Goal: Transaction & Acquisition: Book appointment/travel/reservation

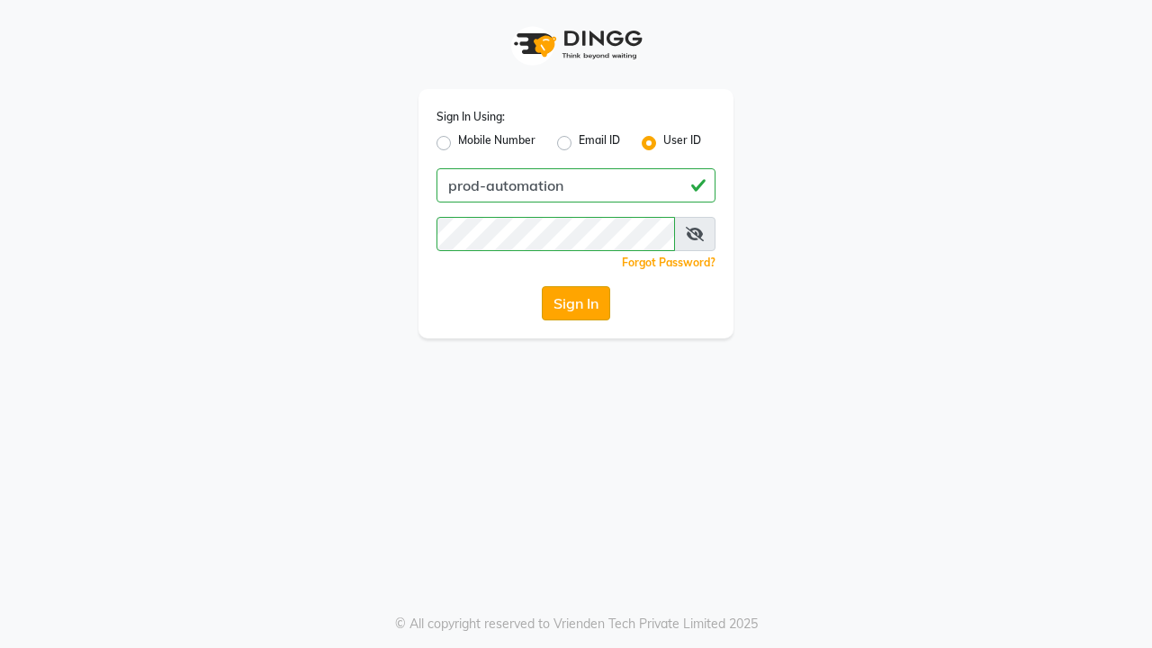
click at [576, 303] on button "Sign In" at bounding box center [576, 303] width 68 height 34
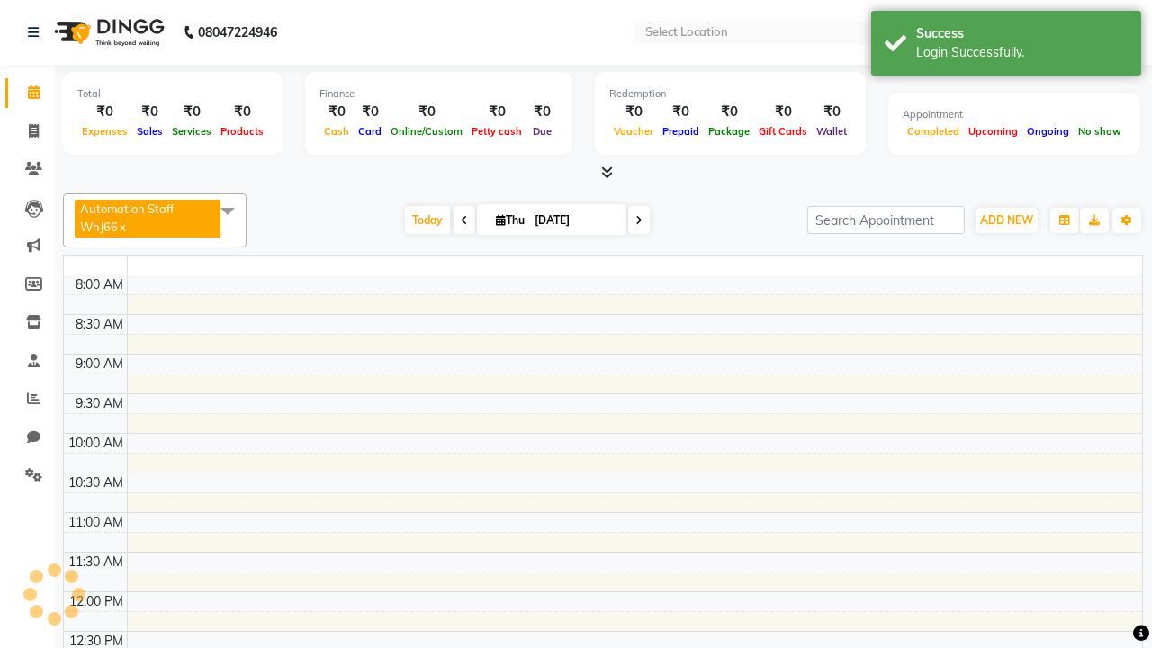
select select "en"
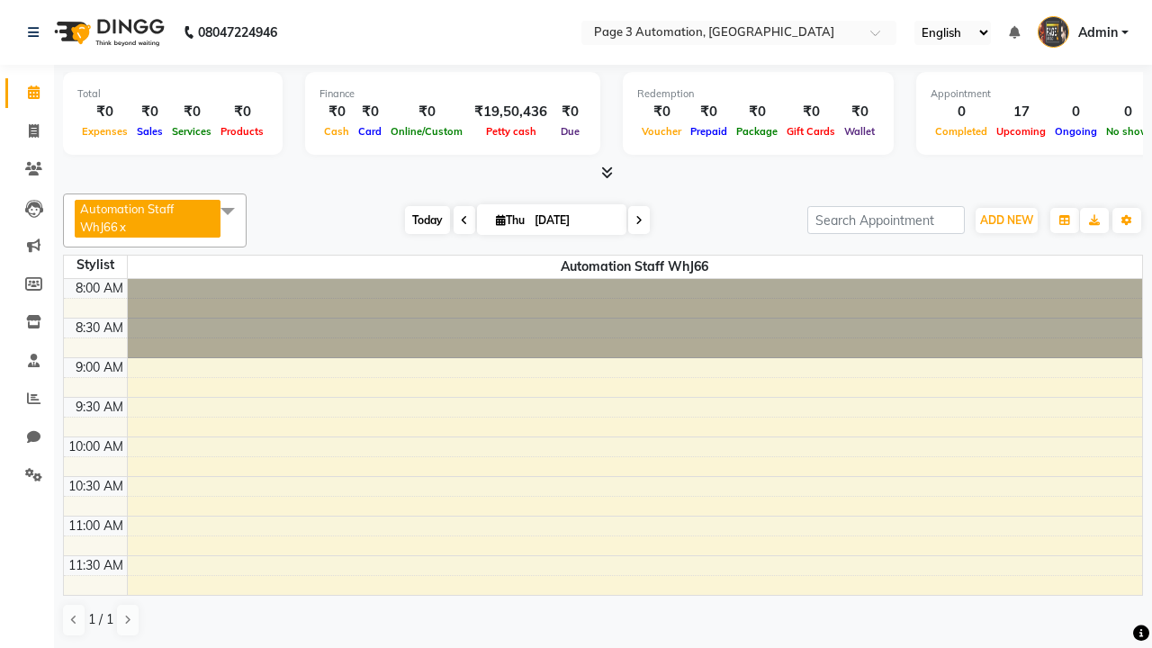
click at [419, 220] on span "Today" at bounding box center [427, 220] width 45 height 28
click at [1006, 220] on span "ADD NEW" at bounding box center [1006, 219] width 53 height 13
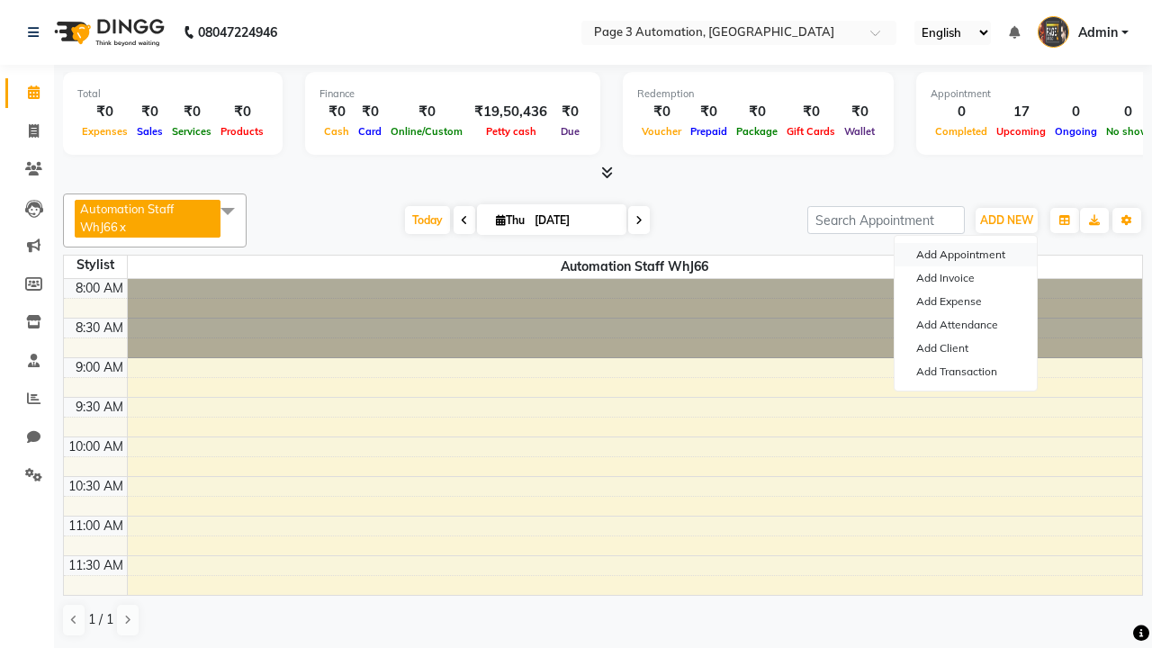
click at [966, 255] on button "Add Appointment" at bounding box center [966, 254] width 142 height 23
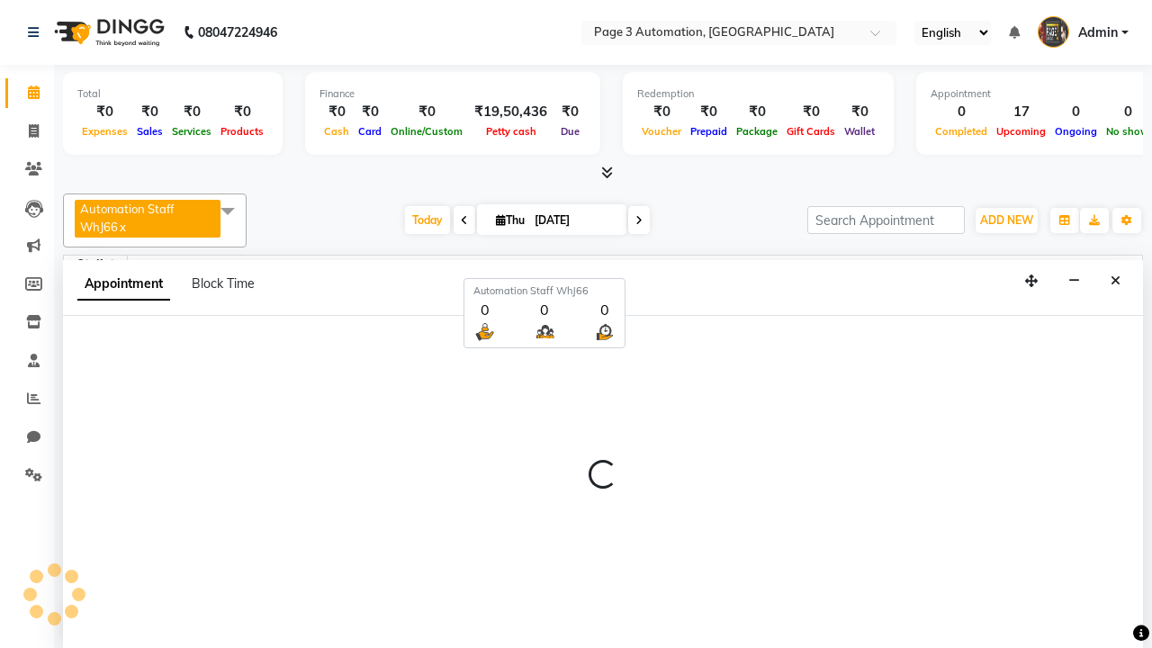
scroll to position [1, 0]
select select "tentative"
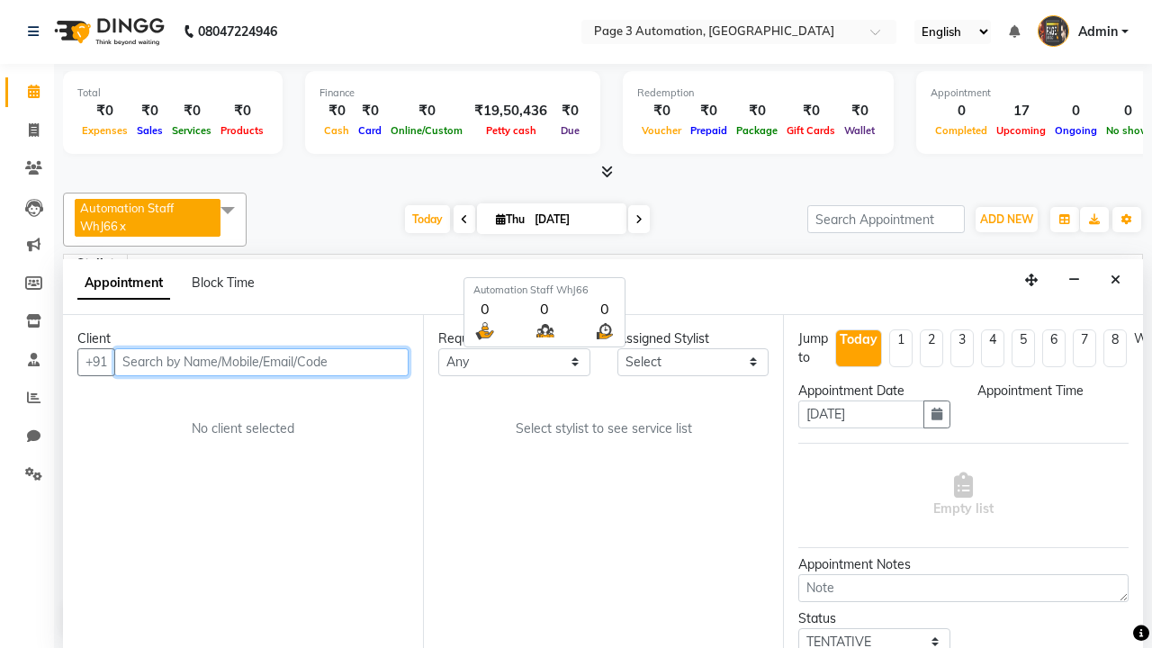
select select "540"
type input "8192346578"
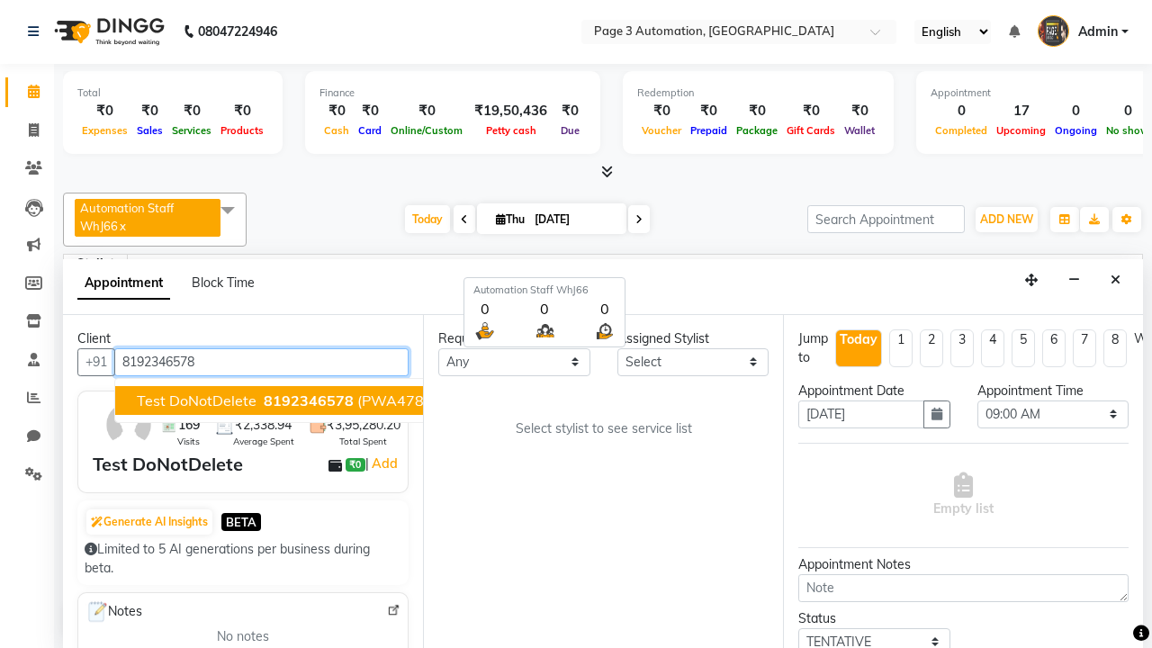
click at [264, 400] on span "8192346578" at bounding box center [309, 400] width 90 height 18
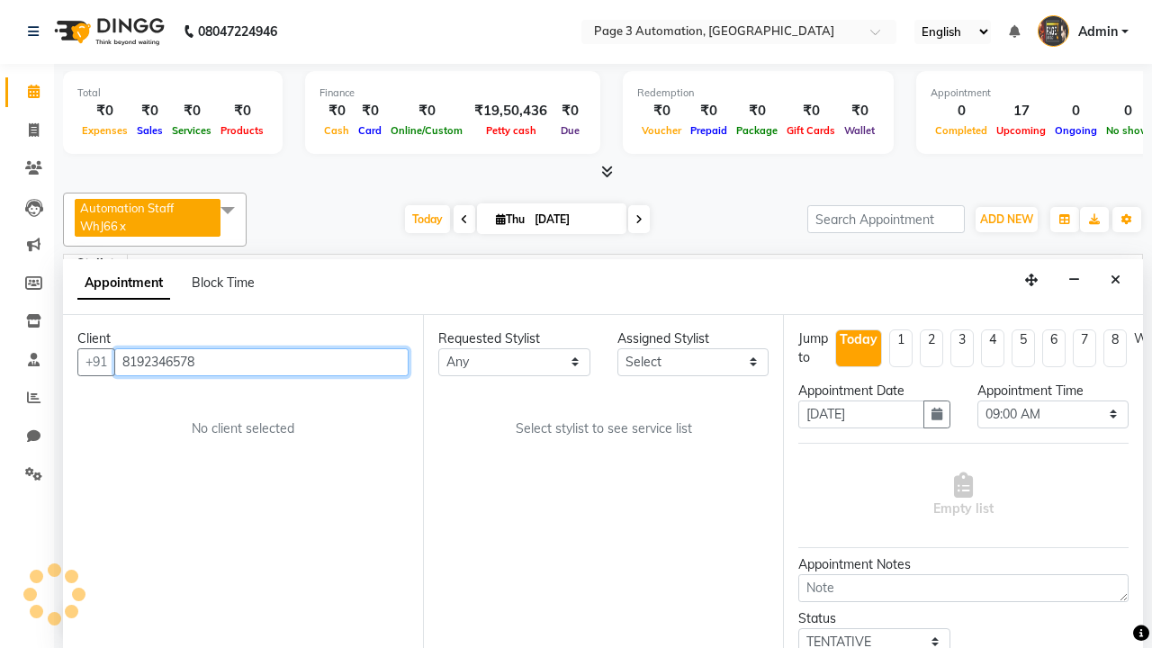
scroll to position [0, 0]
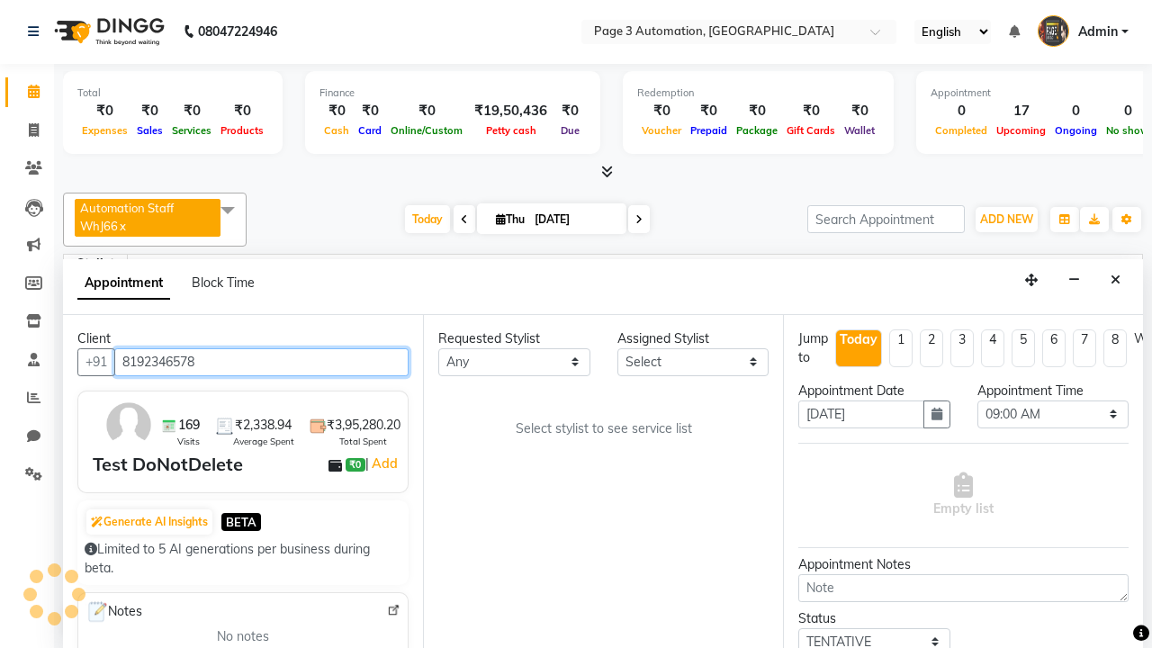
select select "93387"
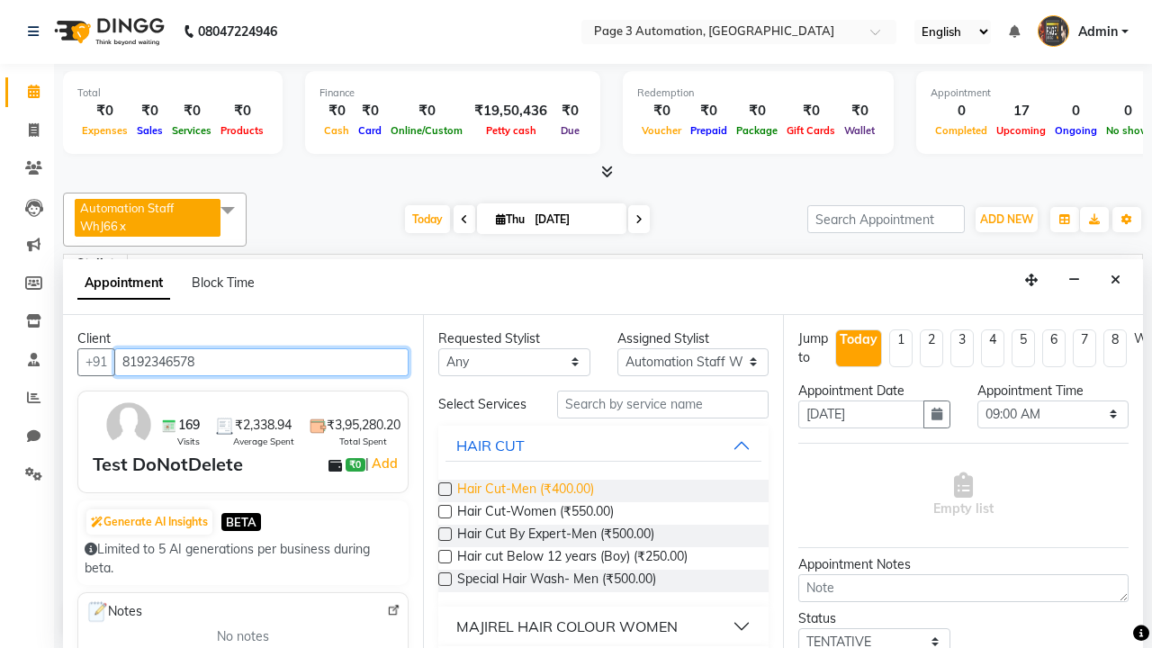
type input "8192346578"
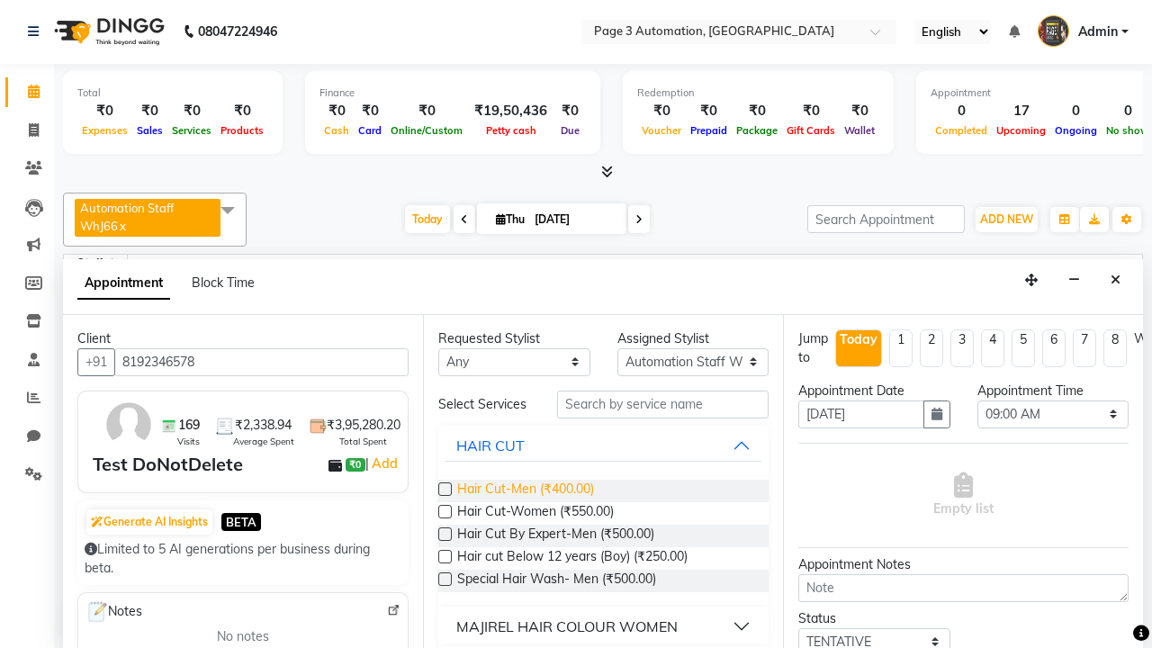
click at [525, 490] on span "Hair Cut-Men (₹400.00)" at bounding box center [525, 491] width 137 height 22
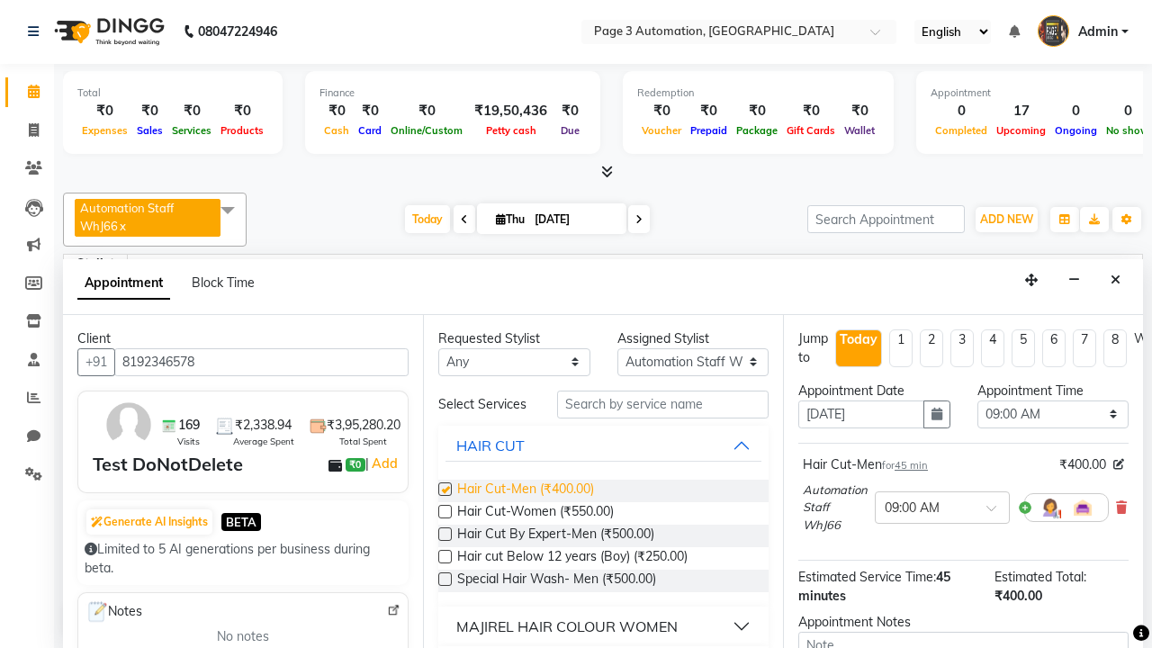
checkbox input "false"
click at [535, 513] on span "Hair Cut-Women (₹550.00)" at bounding box center [535, 513] width 157 height 22
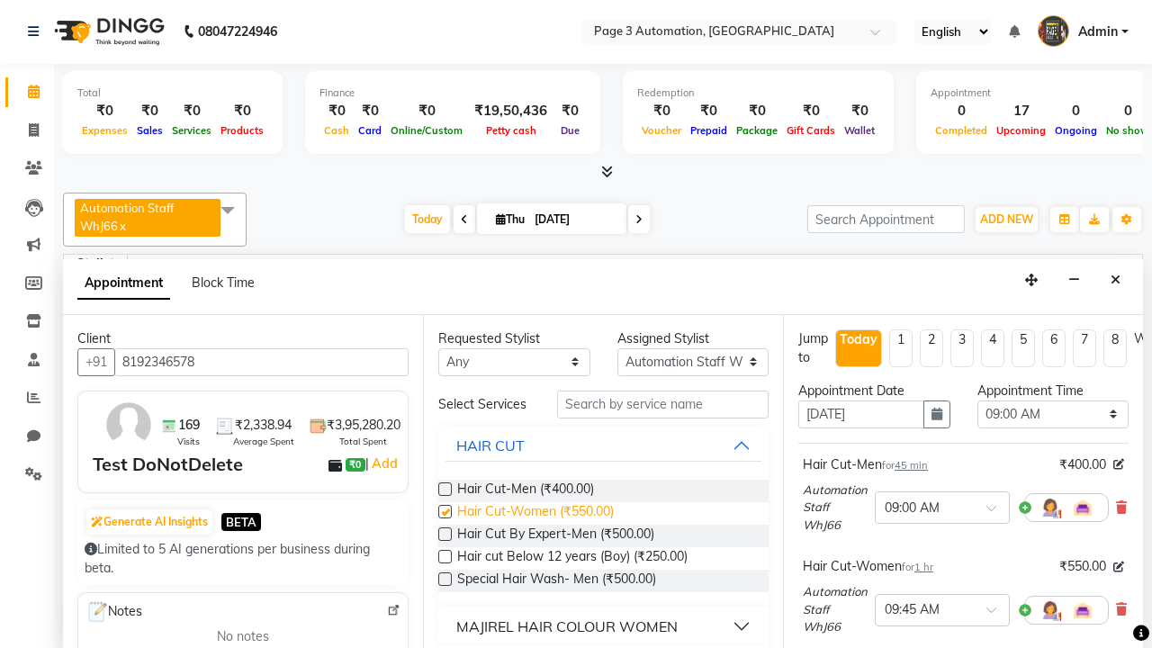
checkbox input "false"
select select "630"
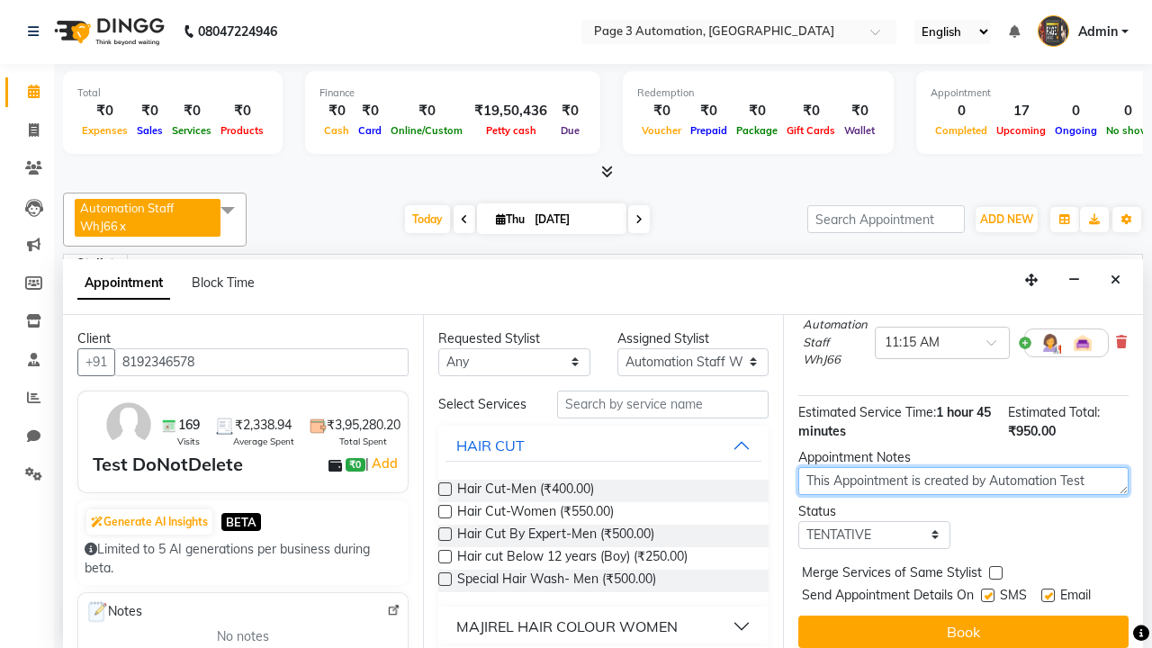
type textarea "This Appointment is created by Automation Test"
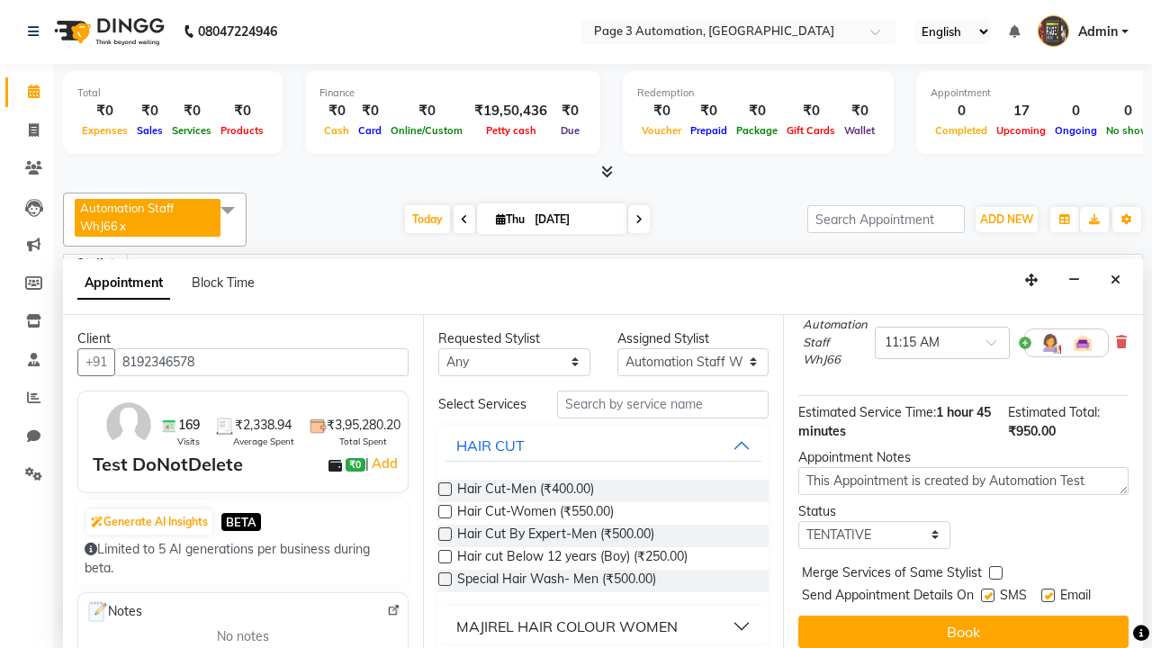
click at [987, 595] on label at bounding box center [987, 595] width 13 height 13
click at [987, 595] on input "checkbox" at bounding box center [987, 597] width 12 height 12
checkbox input "false"
click at [1048, 595] on label at bounding box center [1047, 595] width 13 height 13
click at [1048, 595] on input "checkbox" at bounding box center [1047, 597] width 12 height 12
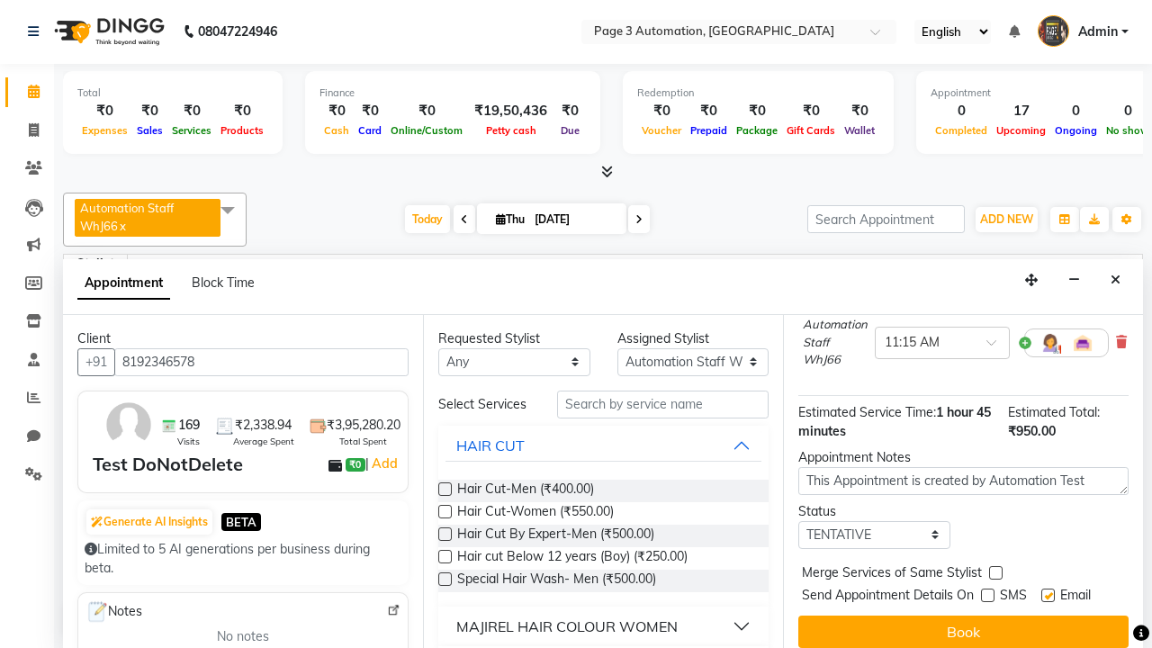
checkbox input "false"
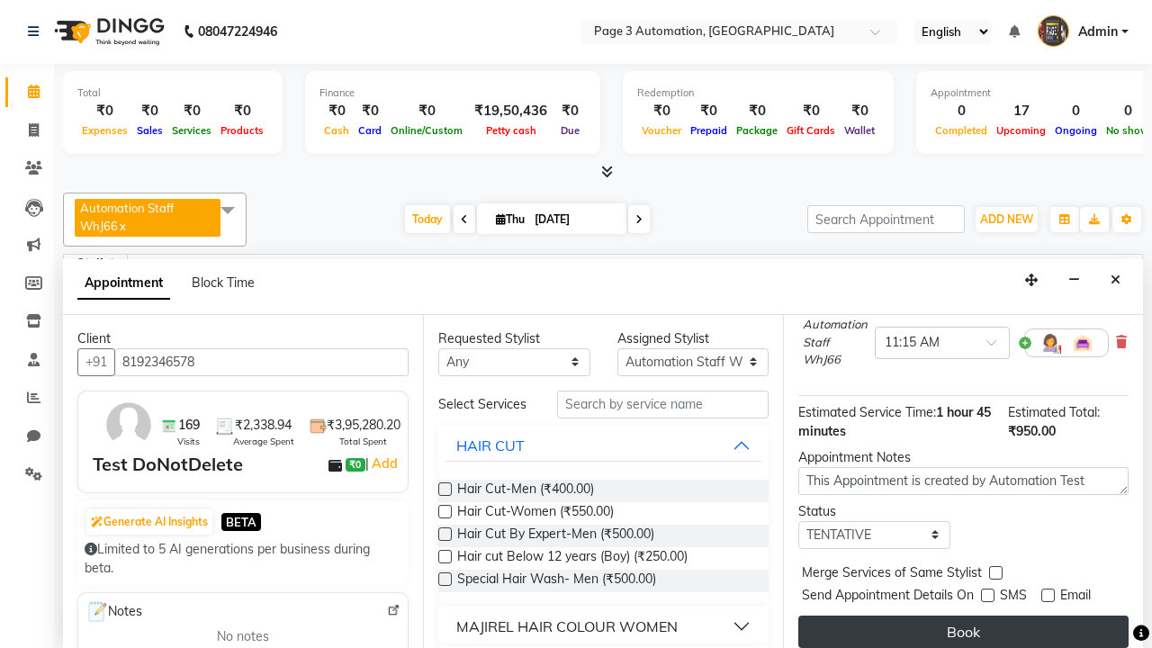
click at [963, 632] on button "Book" at bounding box center [963, 632] width 330 height 32
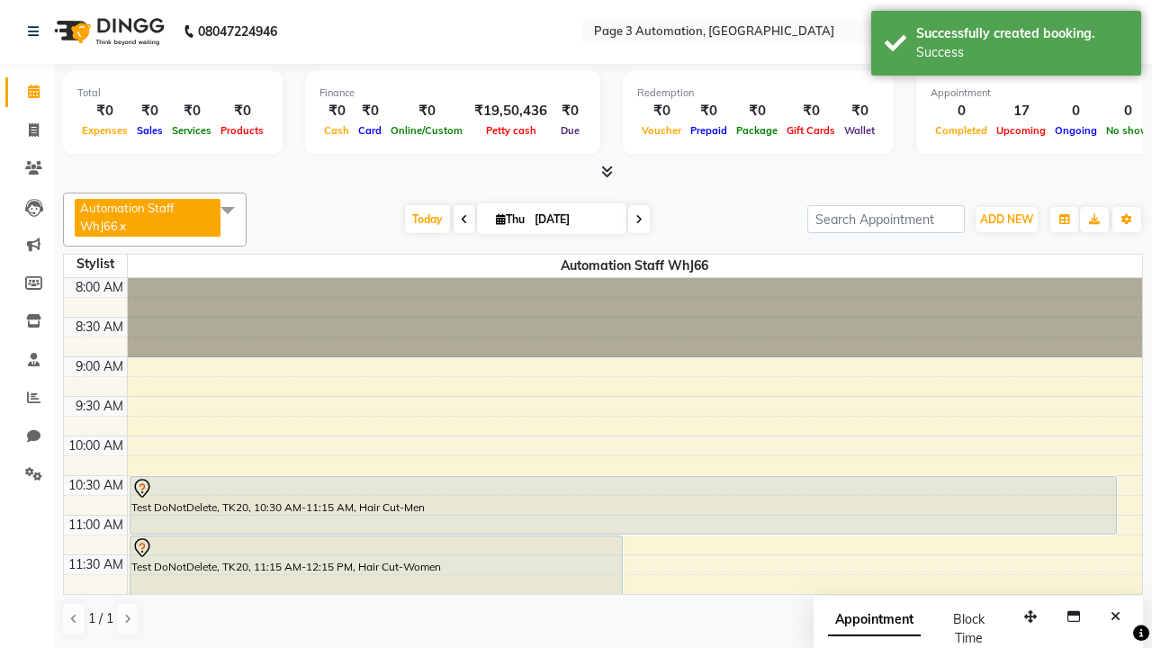
scroll to position [0, 0]
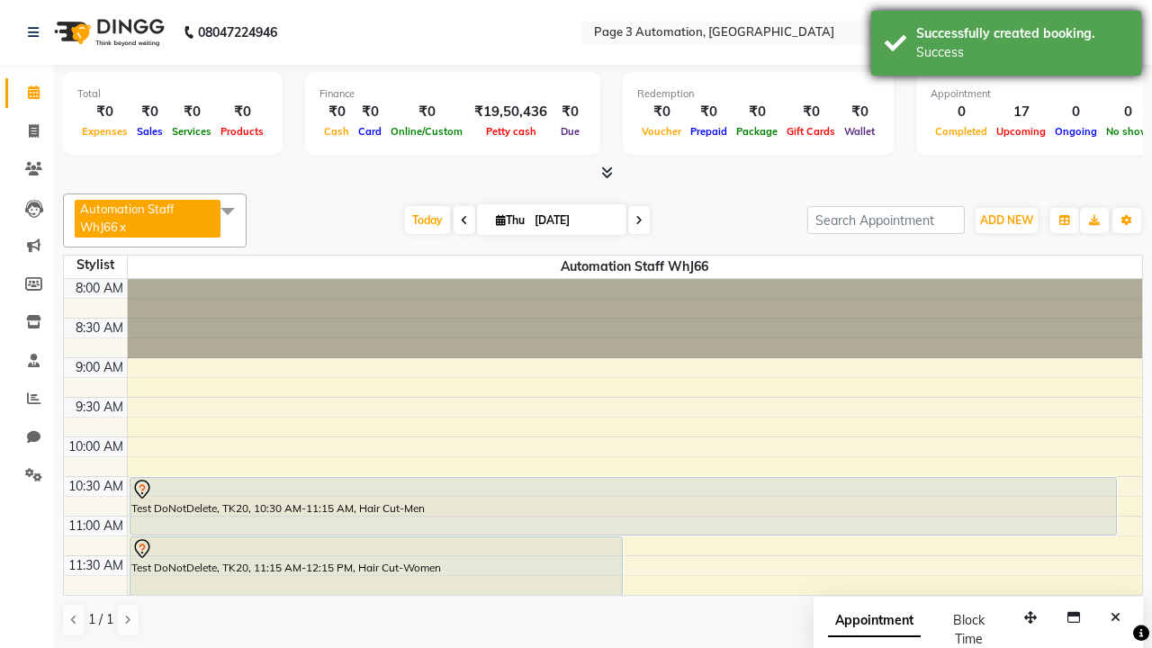
click at [1006, 46] on div "Success" at bounding box center [1021, 52] width 211 height 19
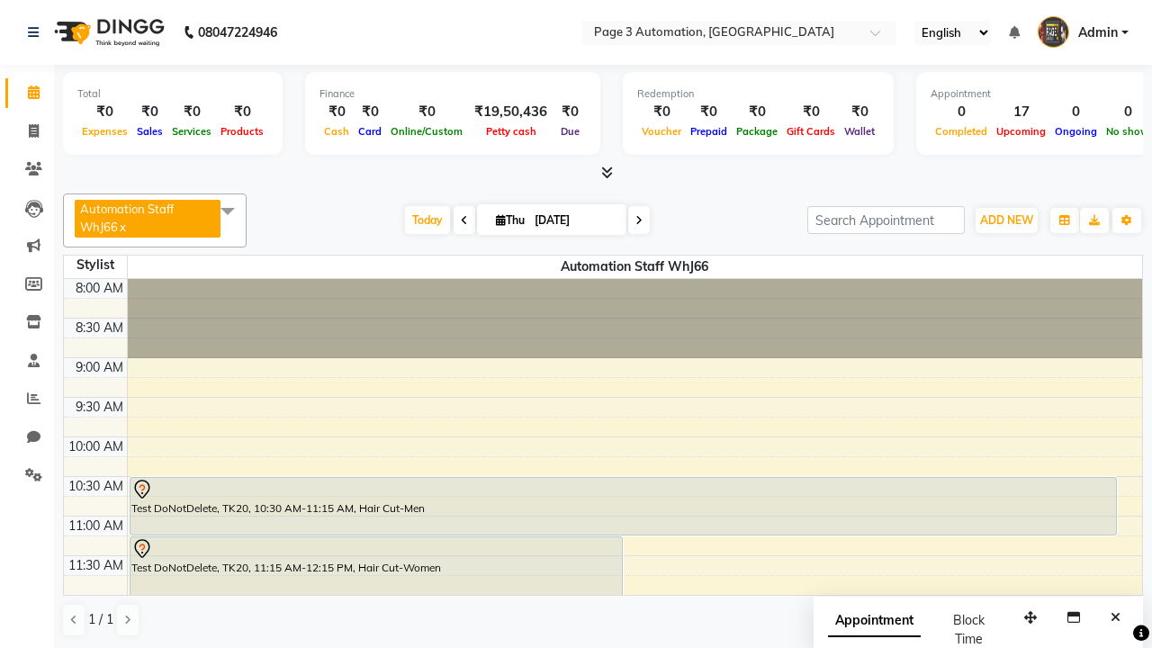
click at [230, 211] on span at bounding box center [228, 210] width 36 height 34
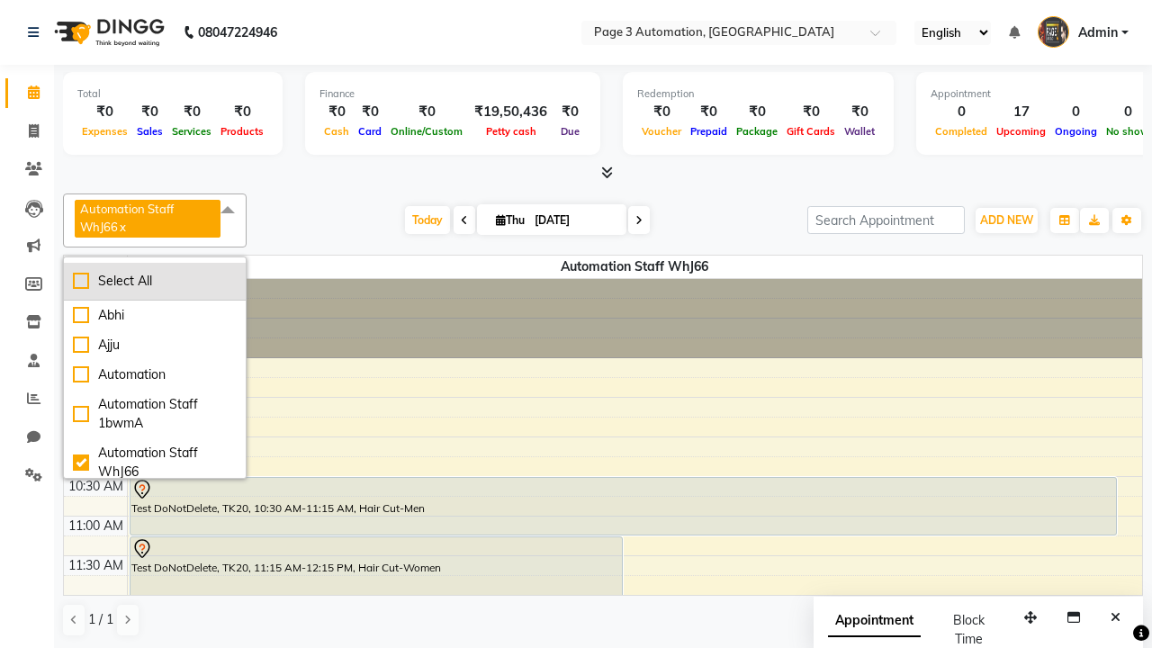
click at [156, 281] on div "Select All" at bounding box center [155, 281] width 164 height 19
checkbox input "true"
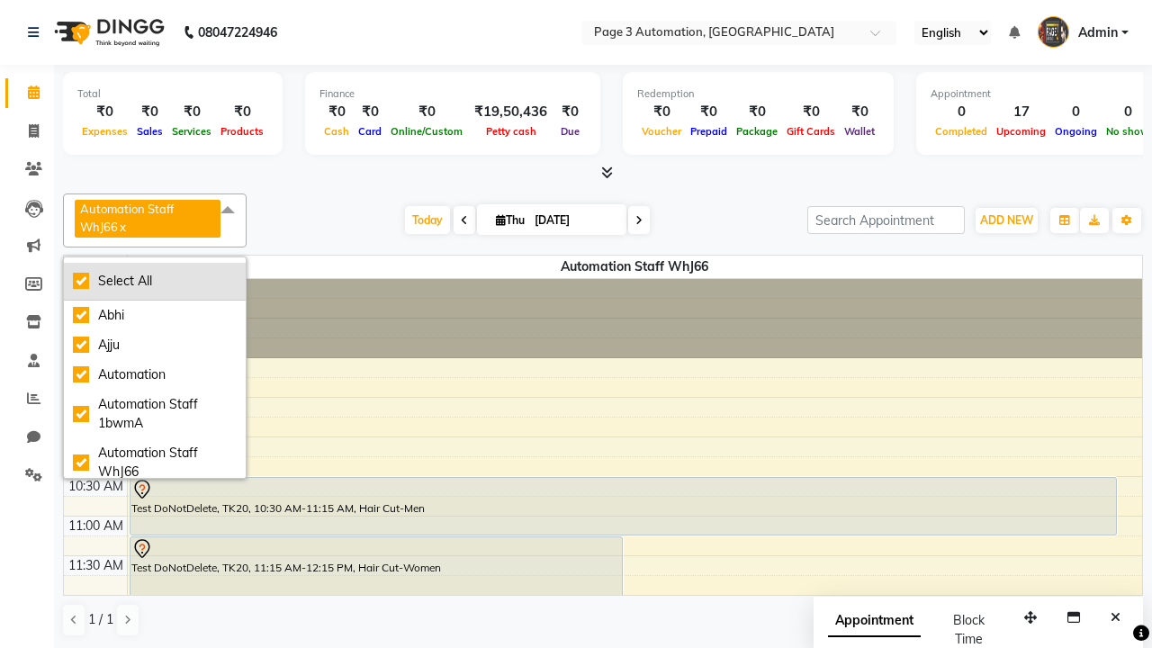
checkbox input "true"
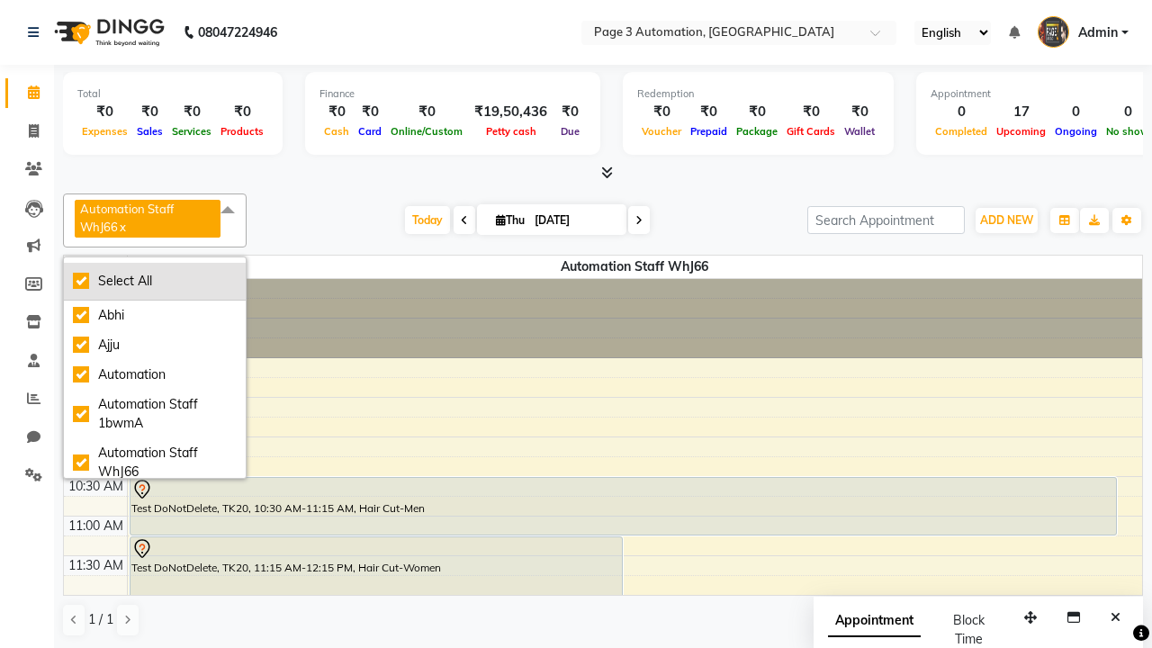
checkbox input "true"
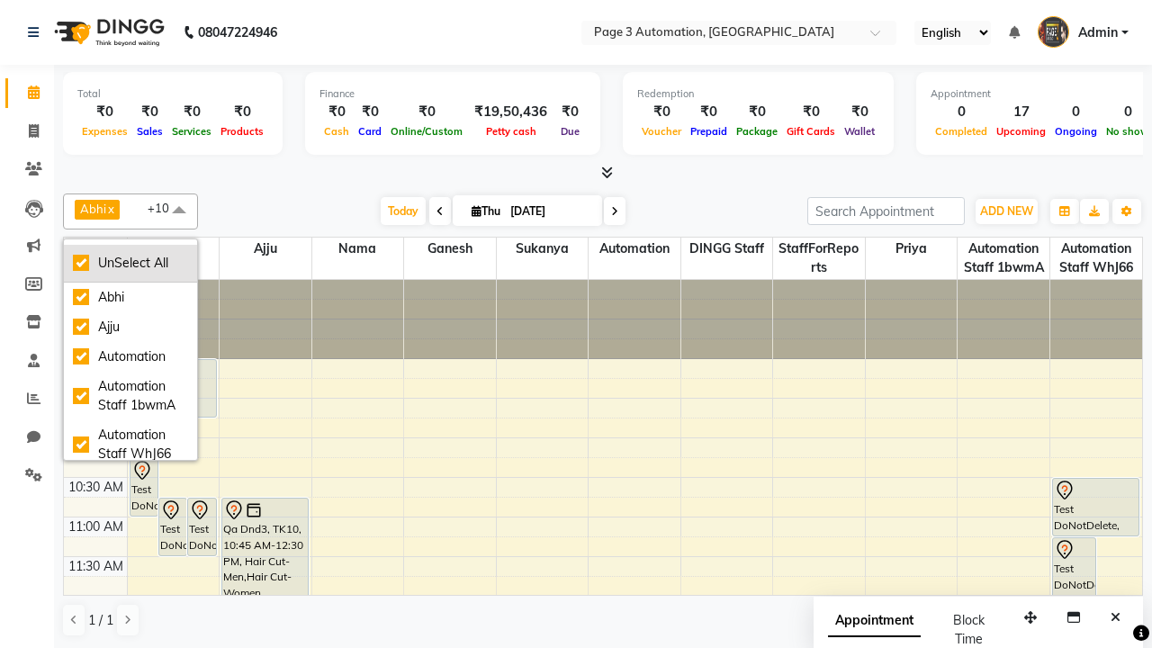
click at [130, 263] on div "UnSelect All" at bounding box center [130, 263] width 115 height 19
checkbox input "false"
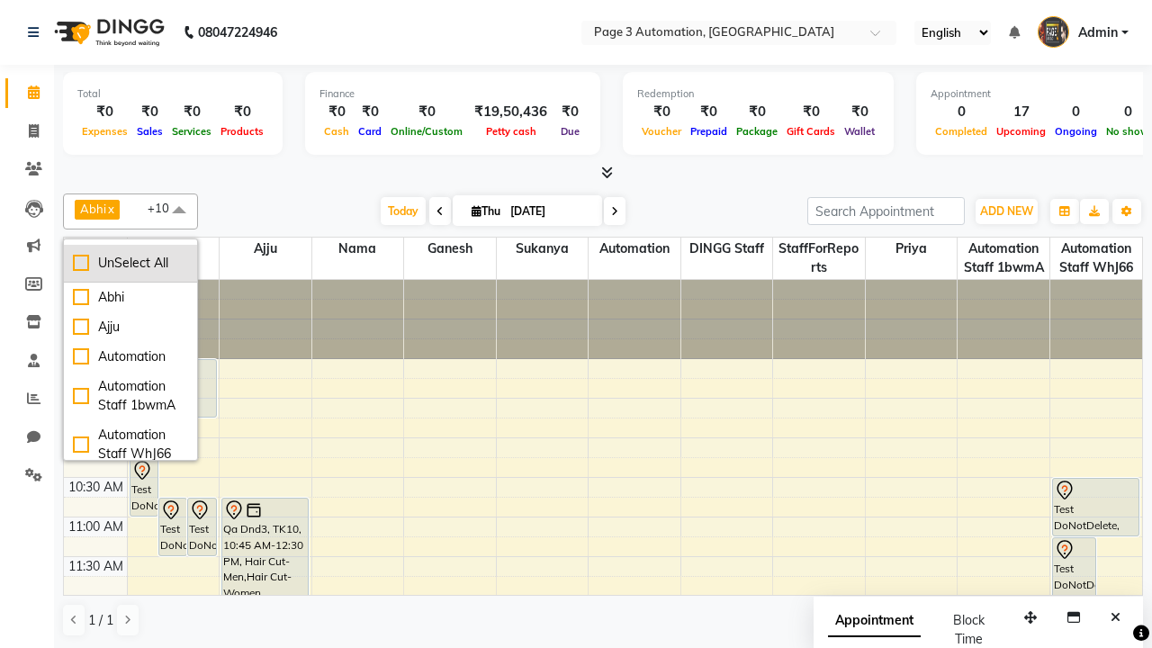
checkbox input "false"
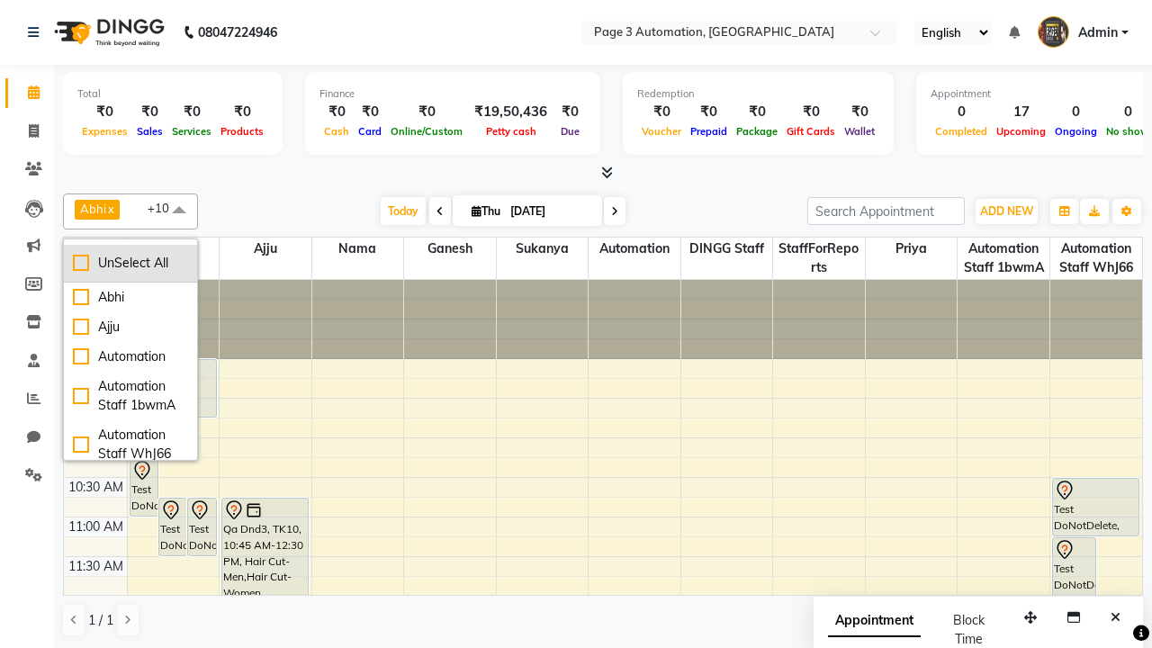
checkbox input "false"
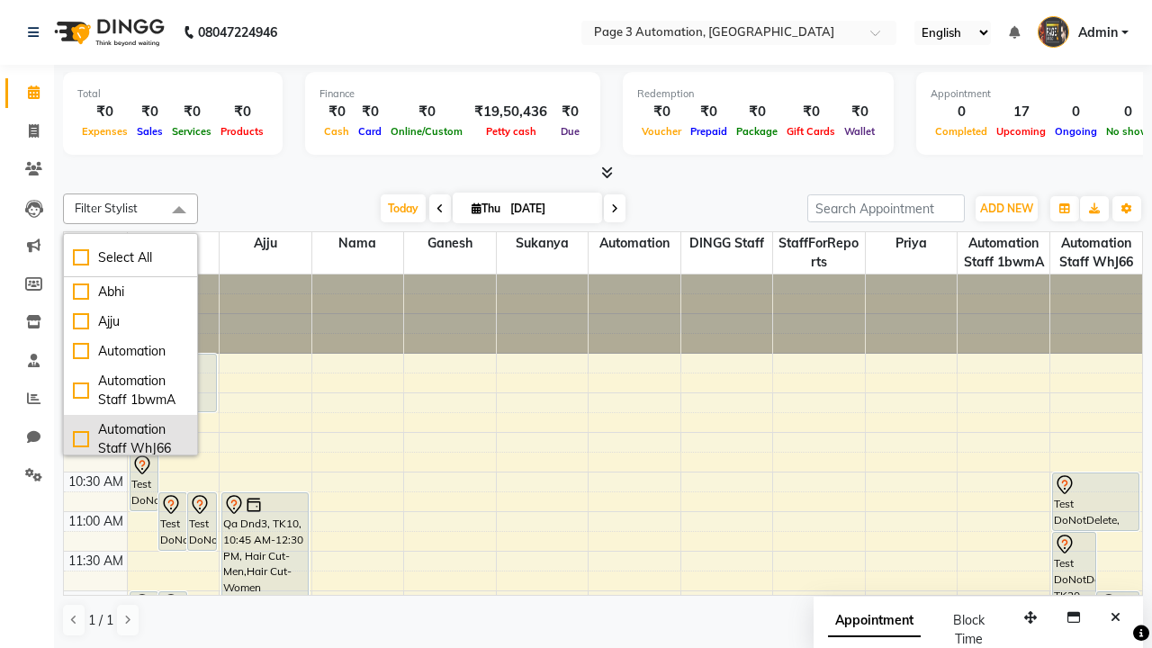
click at [130, 435] on div "Automation Staff WhJ66" at bounding box center [130, 439] width 115 height 38
checkbox input "true"
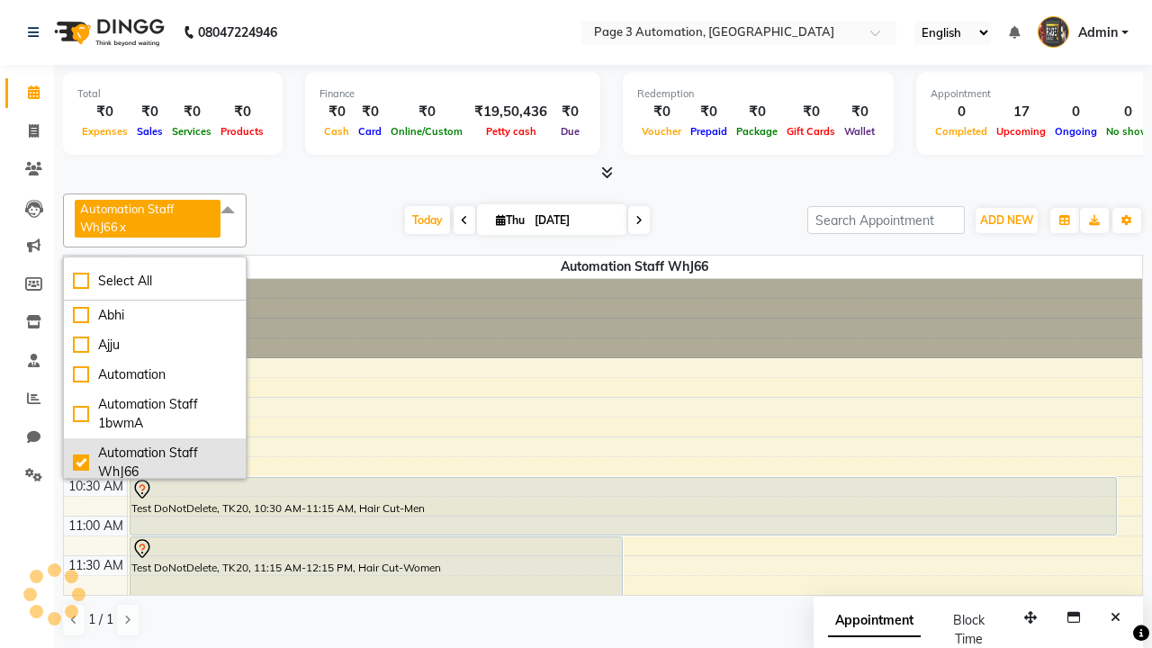
scroll to position [4, 0]
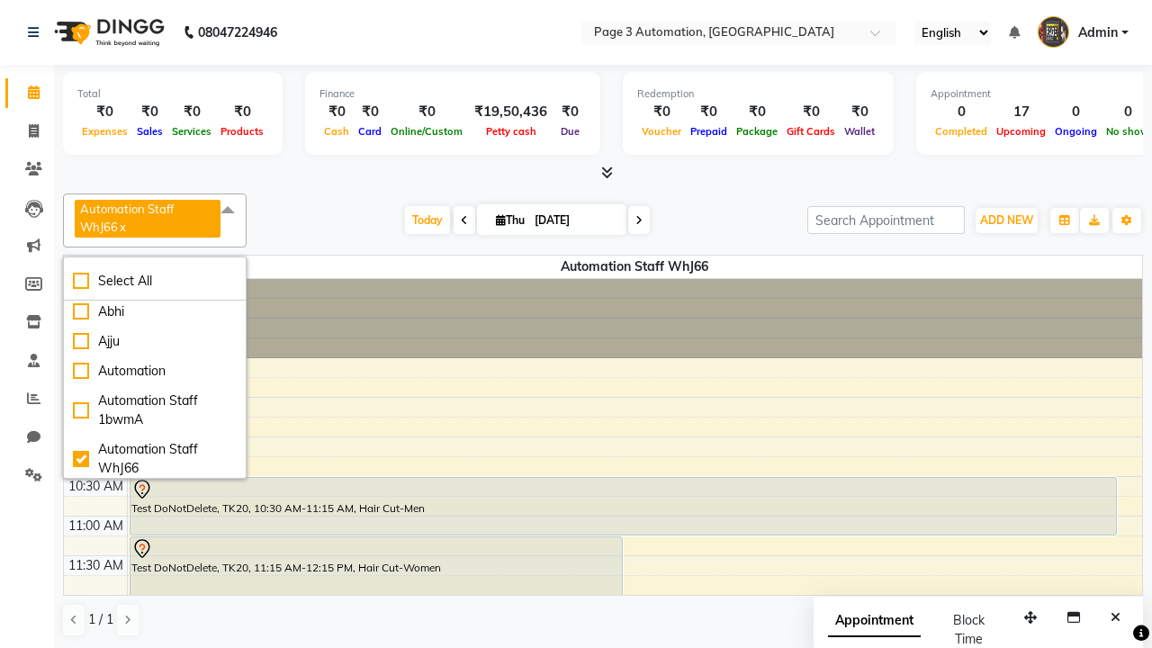
click at [230, 211] on span at bounding box center [228, 210] width 36 height 34
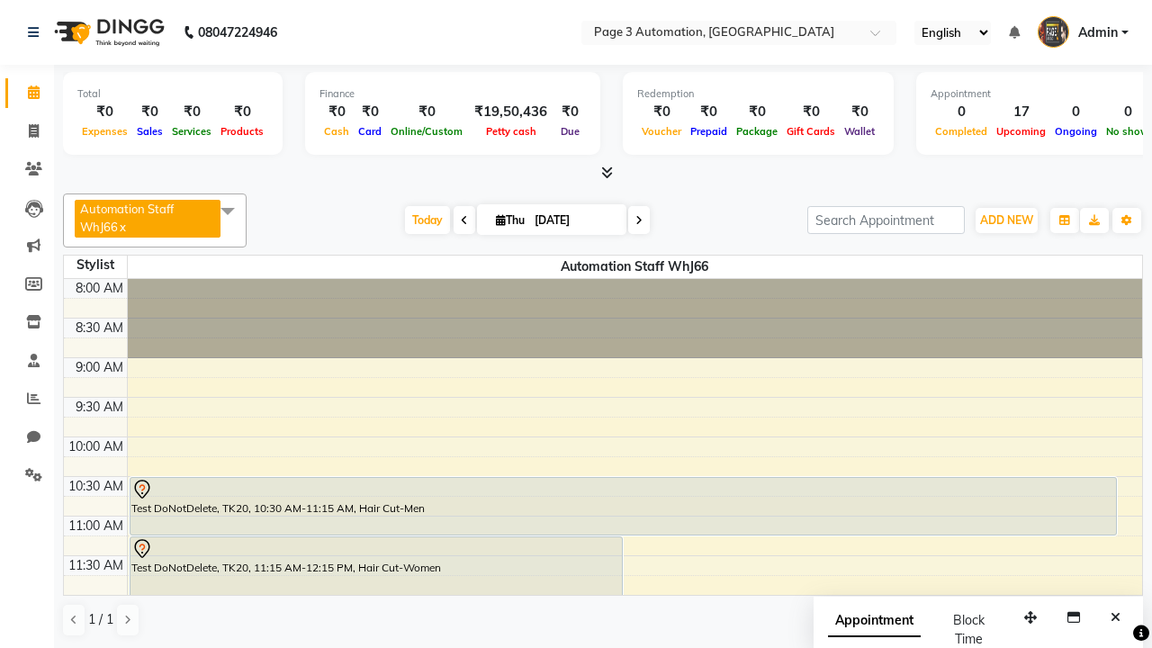
click at [375, 556] on div "Test DoNotDelete, TK20, 11:15 AM-12:15 PM, Hair Cut-Women" at bounding box center [376, 575] width 492 height 76
select select "7"
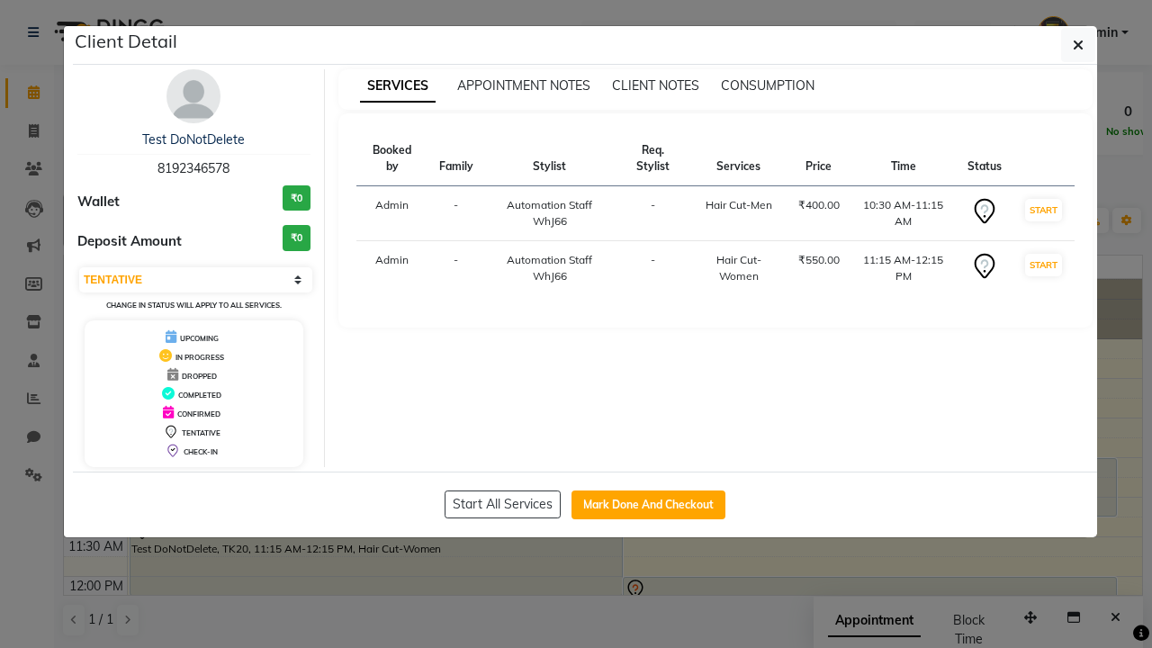
scroll to position [0, 0]
